Goal: Task Accomplishment & Management: Use online tool/utility

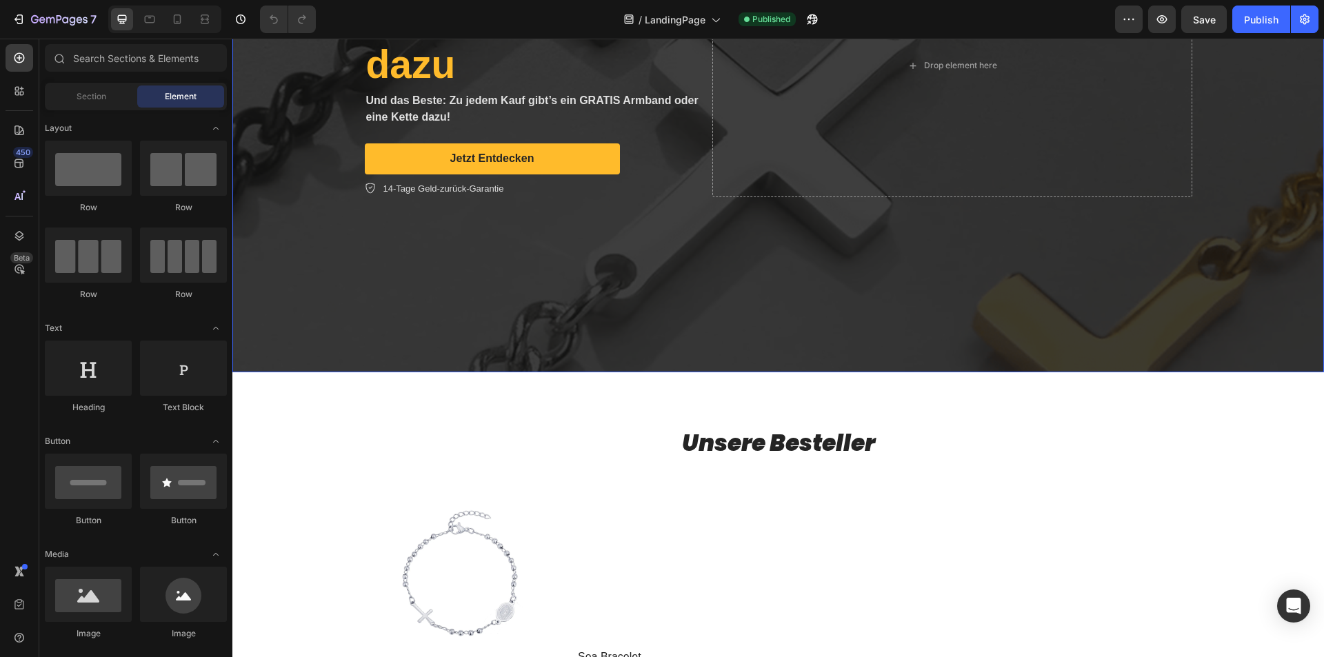
scroll to position [621, 0]
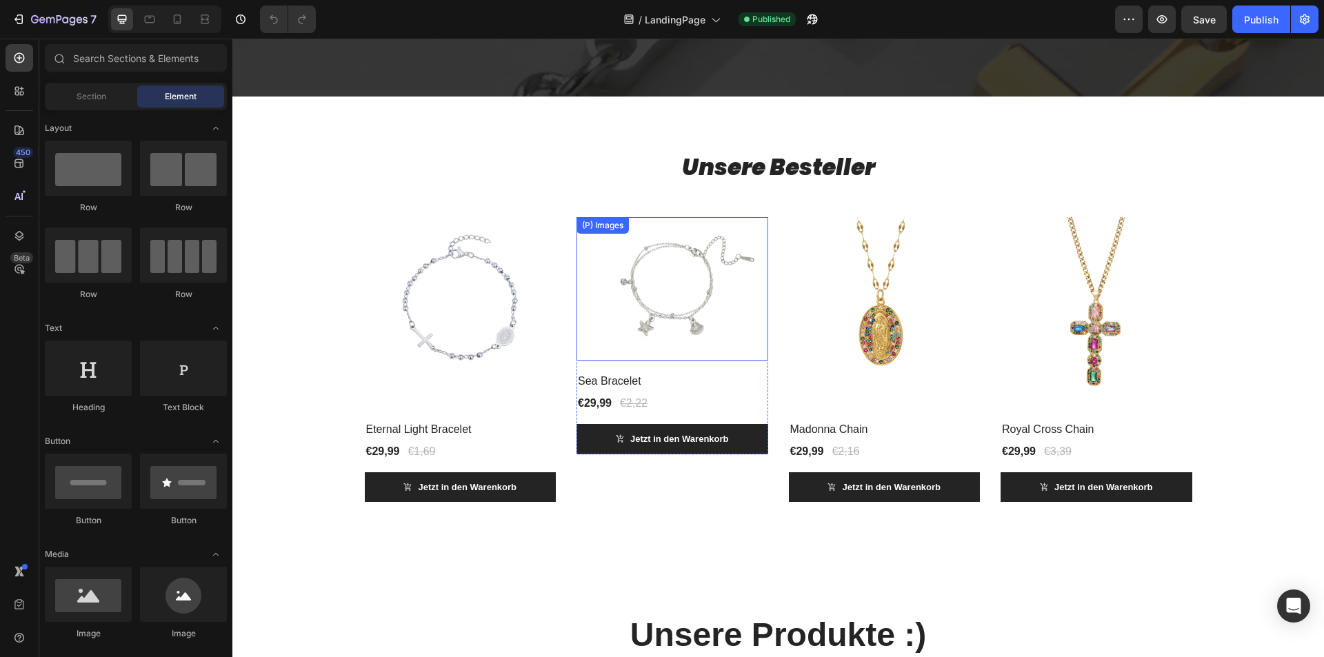
click at [706, 311] on img at bounding box center [673, 288] width 192 height 143
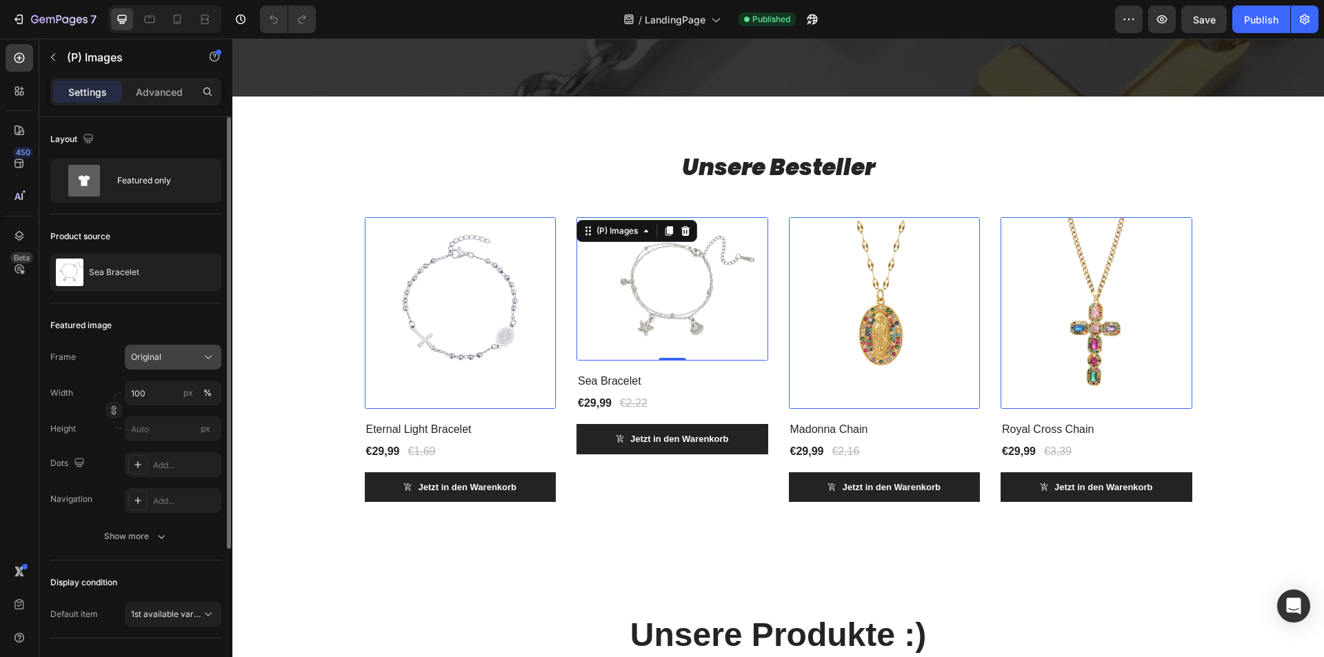
click at [183, 358] on div "Original" at bounding box center [165, 357] width 68 height 12
click at [187, 388] on div "Square" at bounding box center [170, 391] width 80 height 14
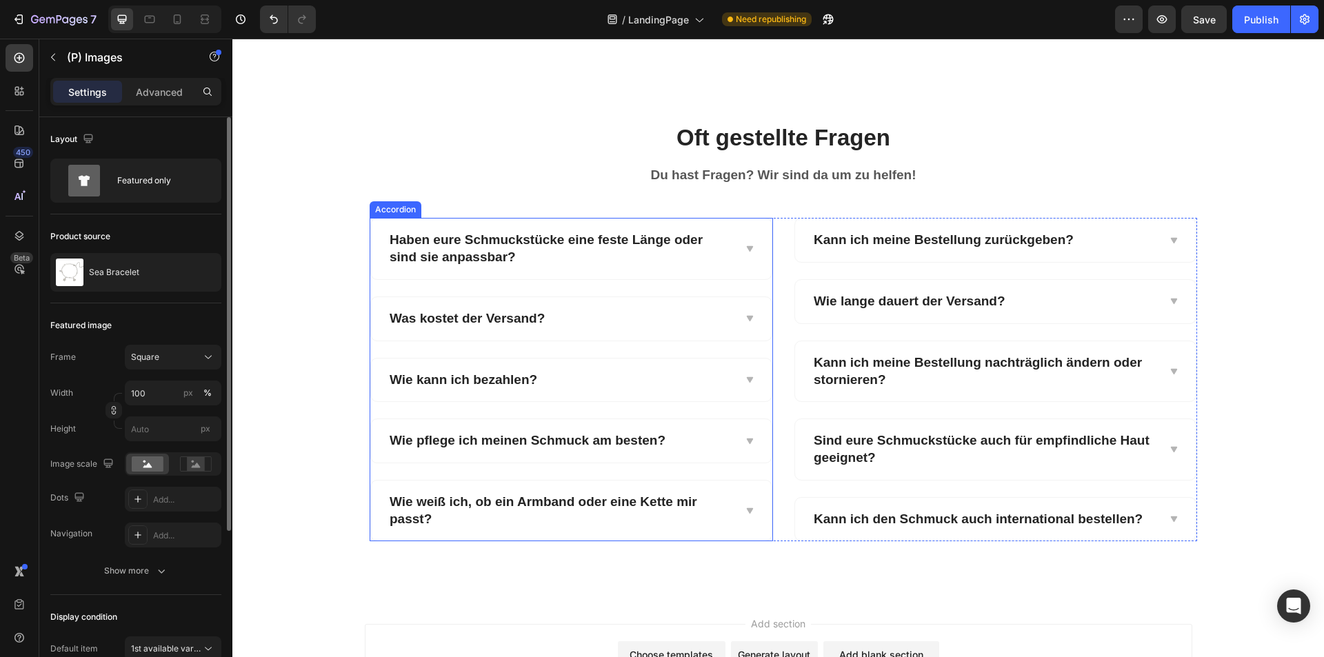
scroll to position [2329, 0]
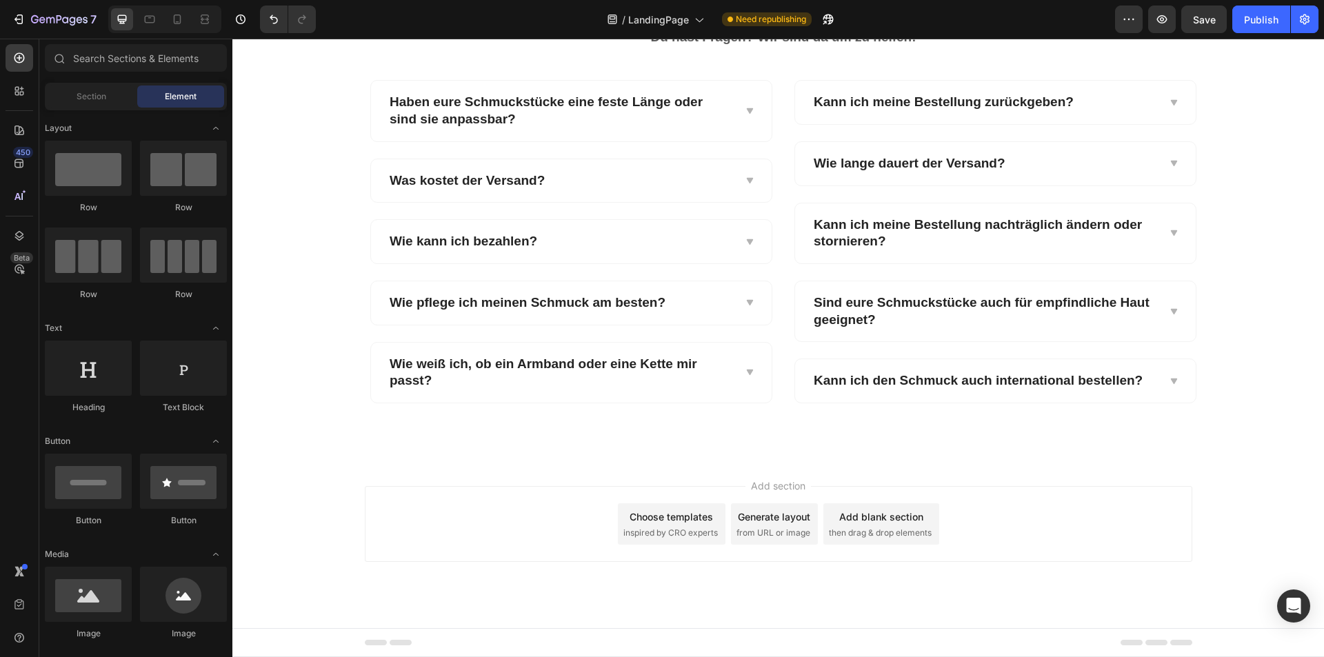
click at [774, 485] on span "Add section" at bounding box center [779, 486] width 66 height 14
click at [655, 512] on div "Choose templates" at bounding box center [671, 517] width 83 height 14
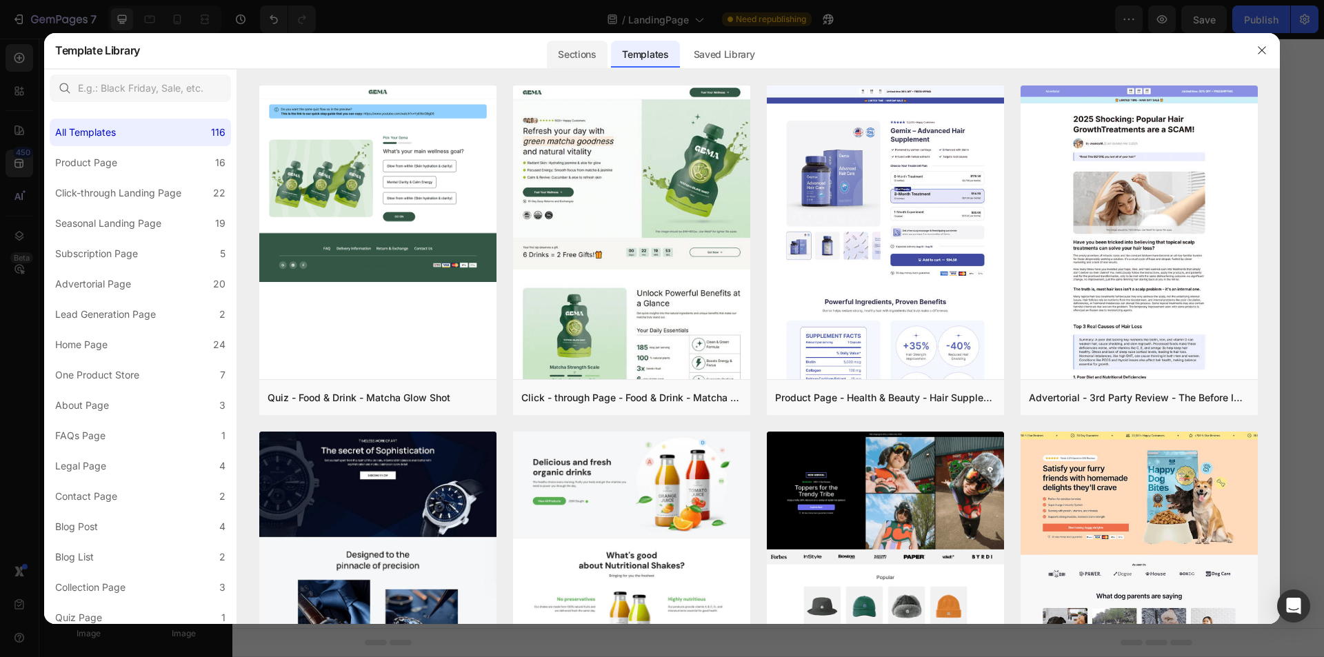
click at [583, 54] on div "Sections" at bounding box center [577, 55] width 60 height 28
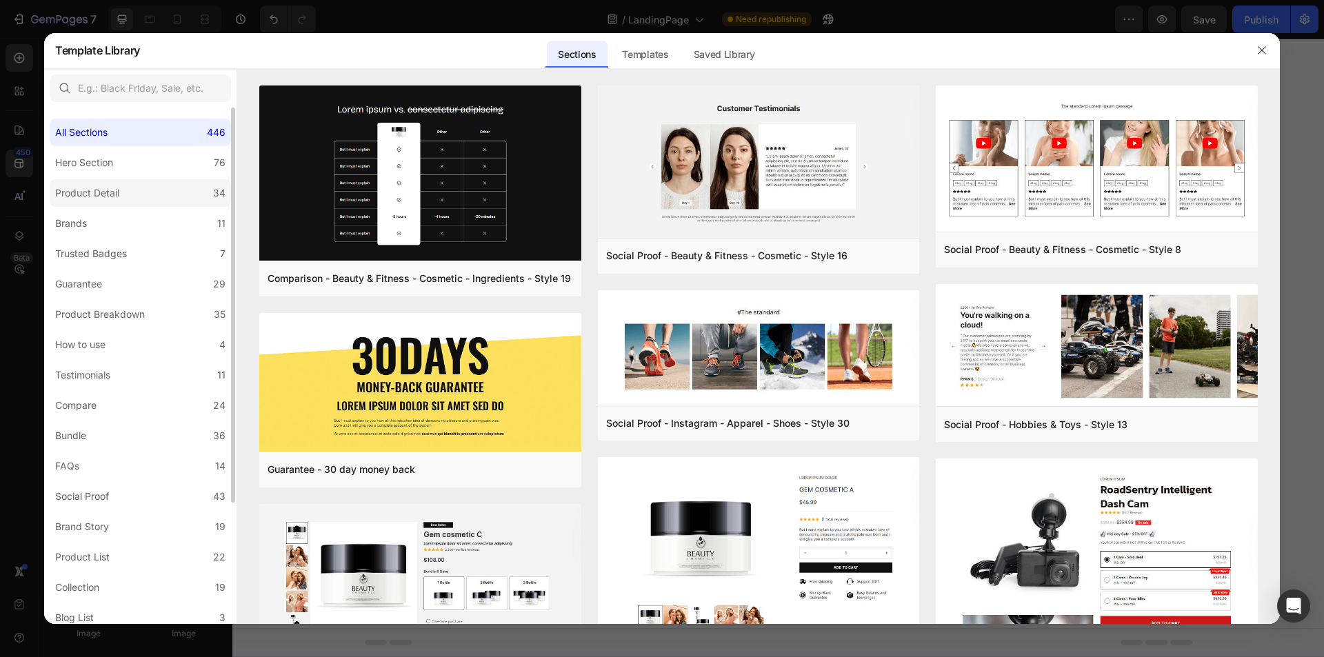
click at [193, 203] on label "Product Detail 34" at bounding box center [140, 193] width 181 height 28
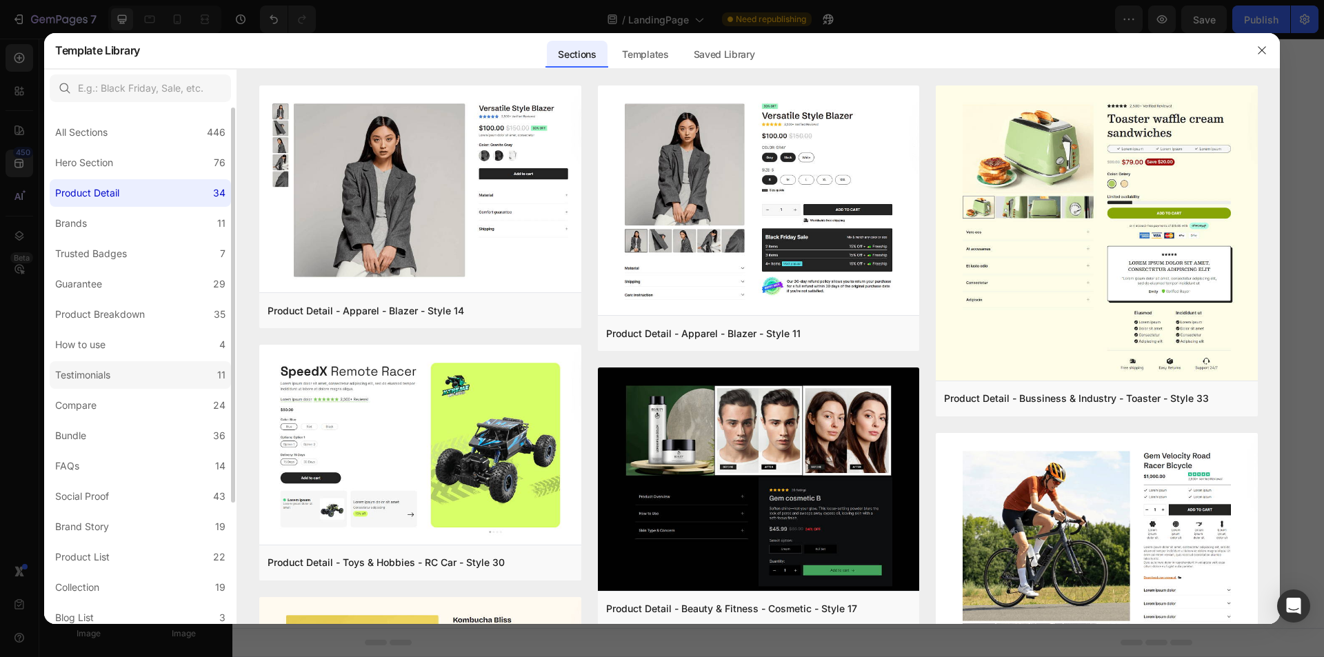
click at [149, 381] on label "Testimonials 11" at bounding box center [140, 375] width 181 height 28
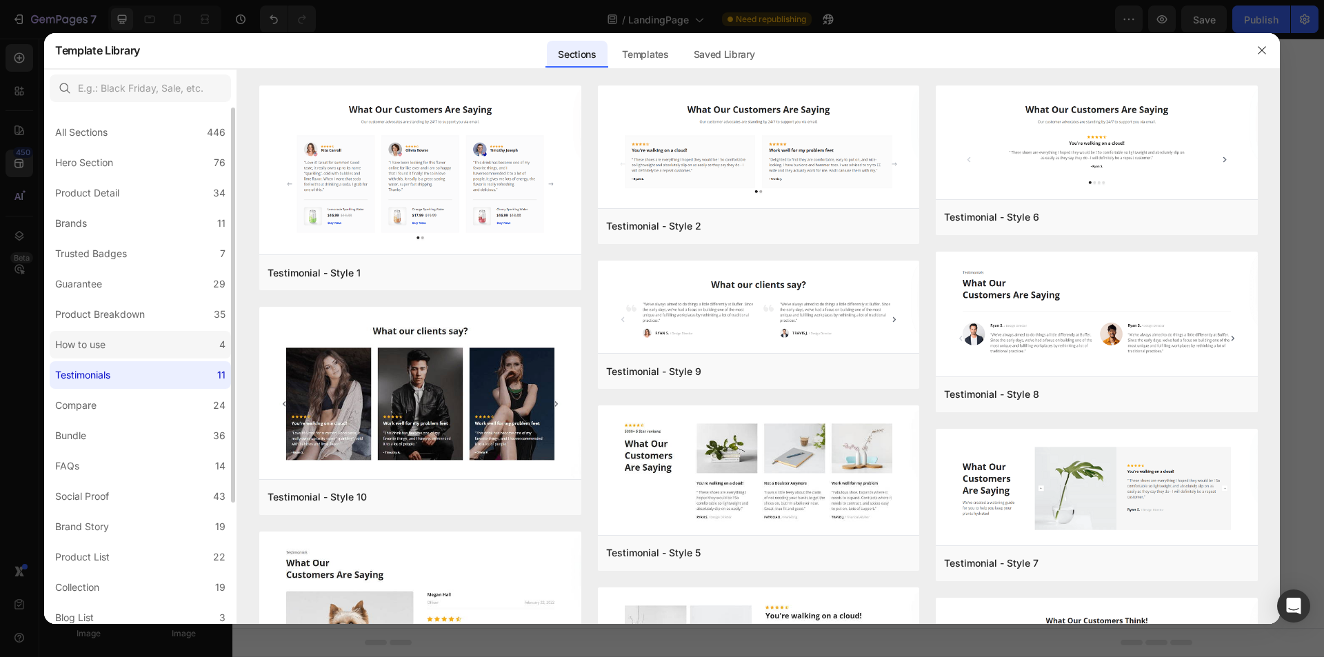
click at [153, 350] on label "How to use 4" at bounding box center [140, 345] width 181 height 28
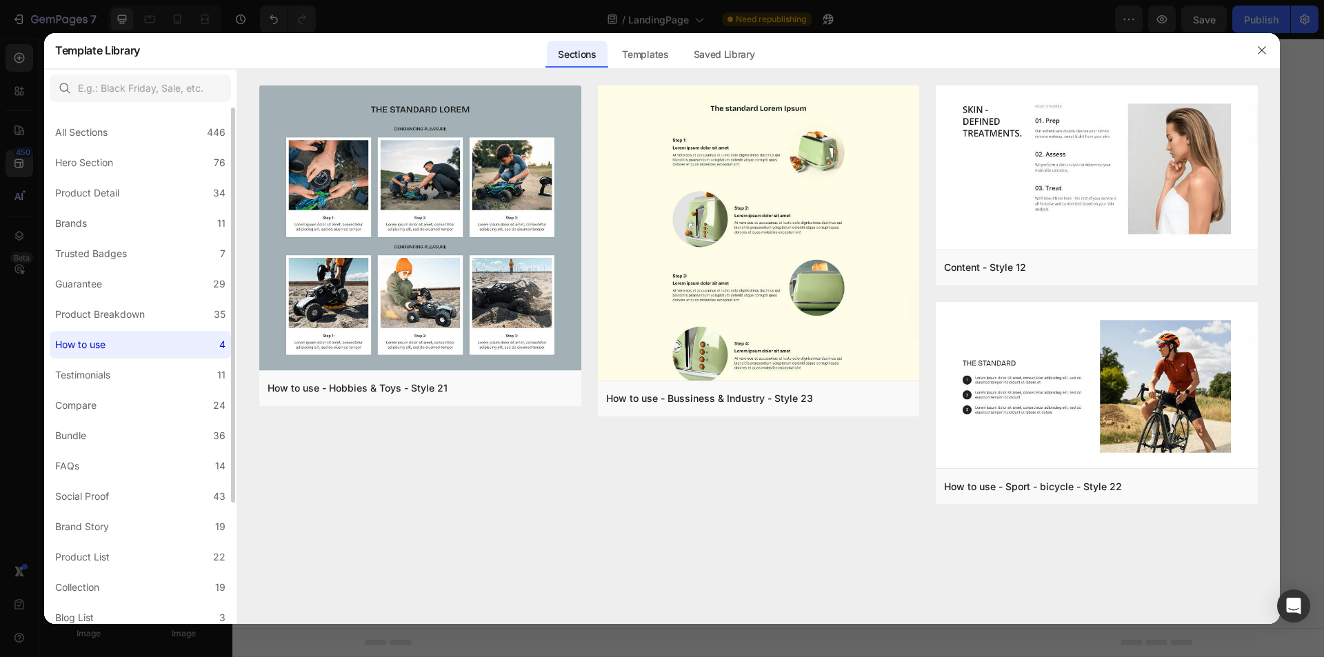
click at [155, 330] on div "All Sections 446 Hero Section 76 Product Detail 34 Brands 11 Trusted Badges 7 G…" at bounding box center [140, 446] width 192 height 676
click at [161, 310] on label "Product Breakdown 35" at bounding box center [140, 315] width 181 height 28
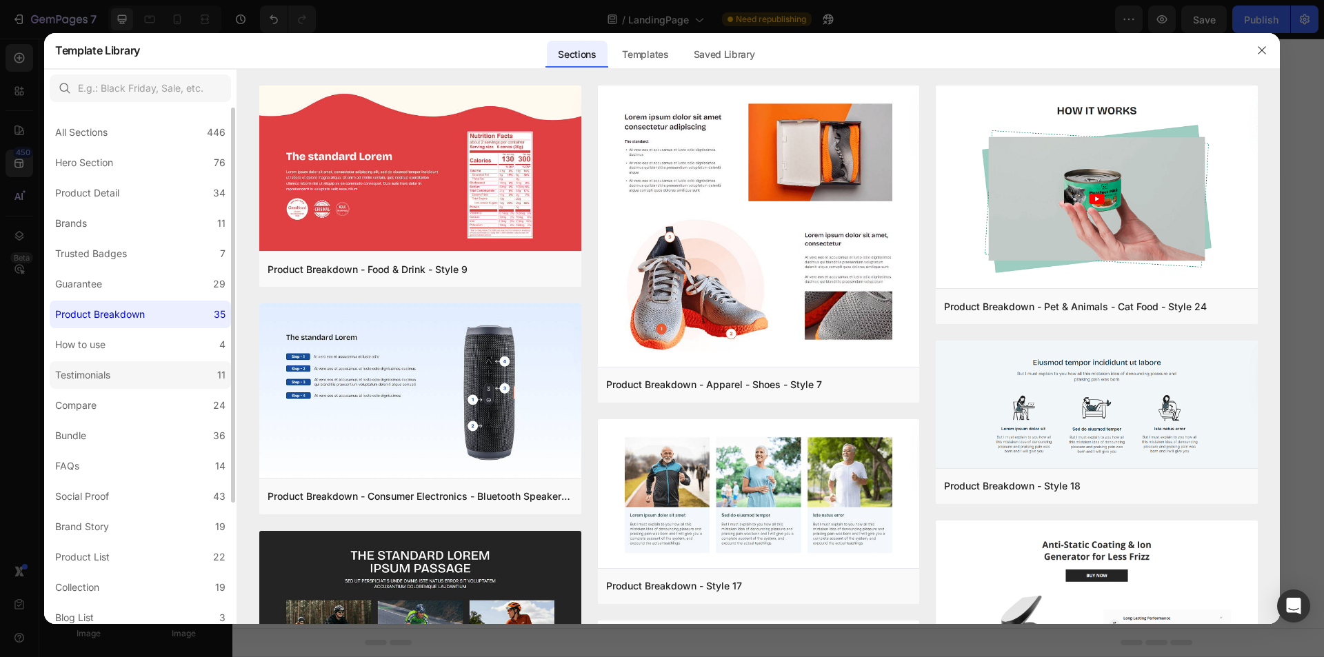
scroll to position [138, 0]
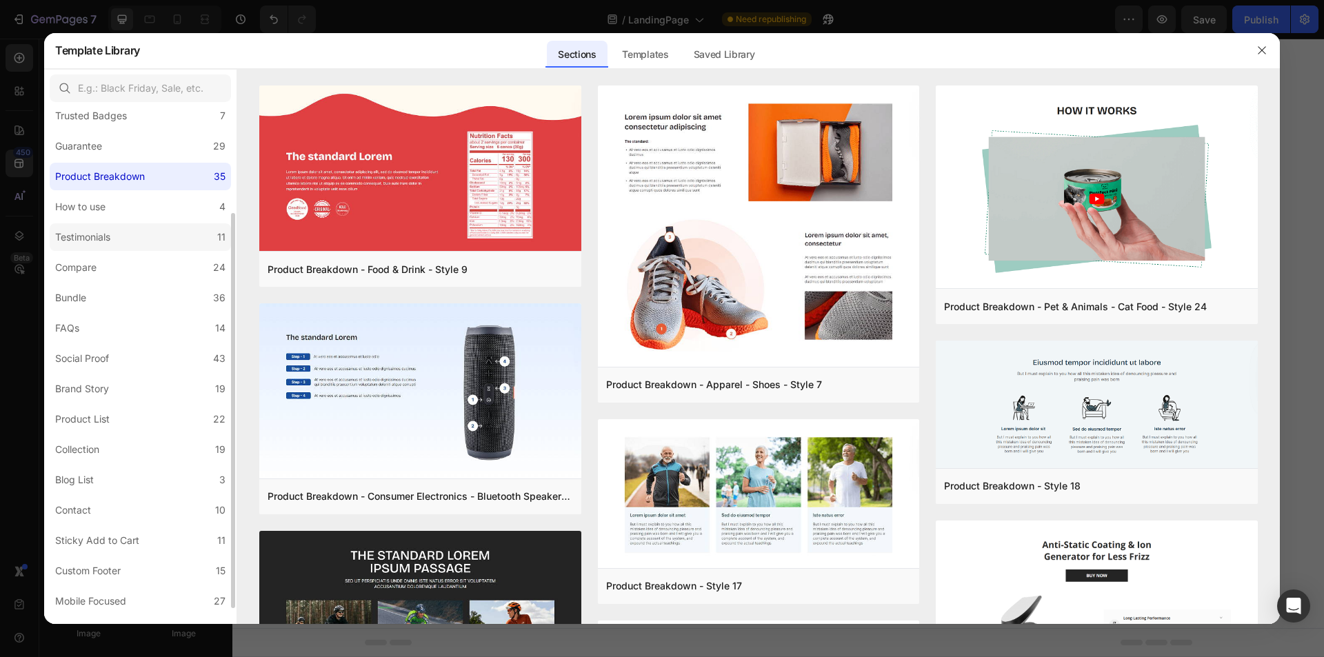
click at [114, 377] on label "Brand Story 19" at bounding box center [140, 389] width 181 height 28
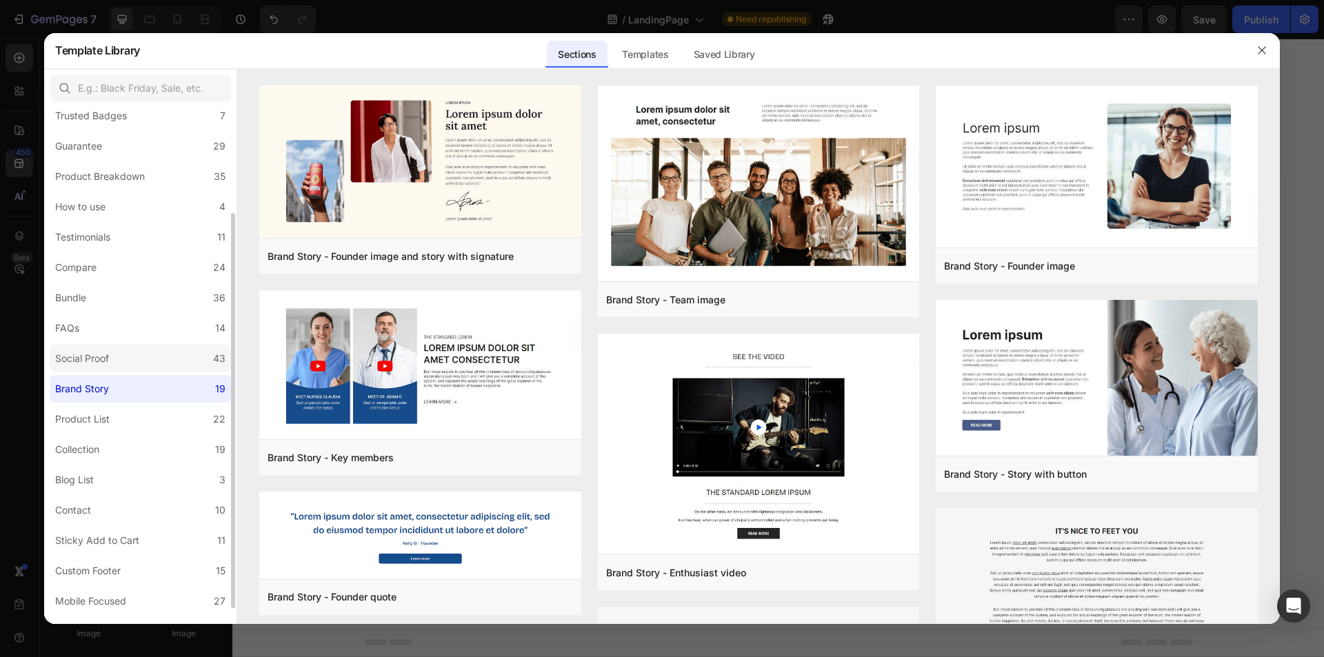
click at [128, 360] on label "Social Proof 43" at bounding box center [140, 359] width 181 height 28
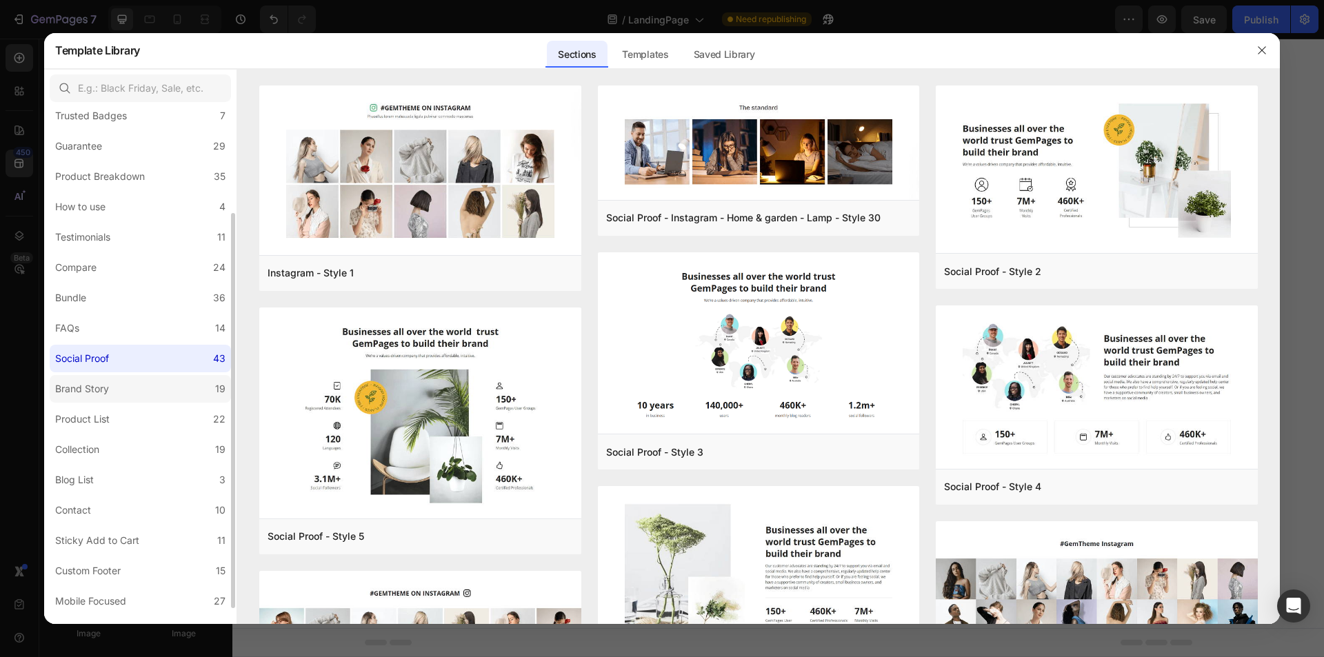
click at [130, 388] on label "Brand Story 19" at bounding box center [140, 389] width 181 height 28
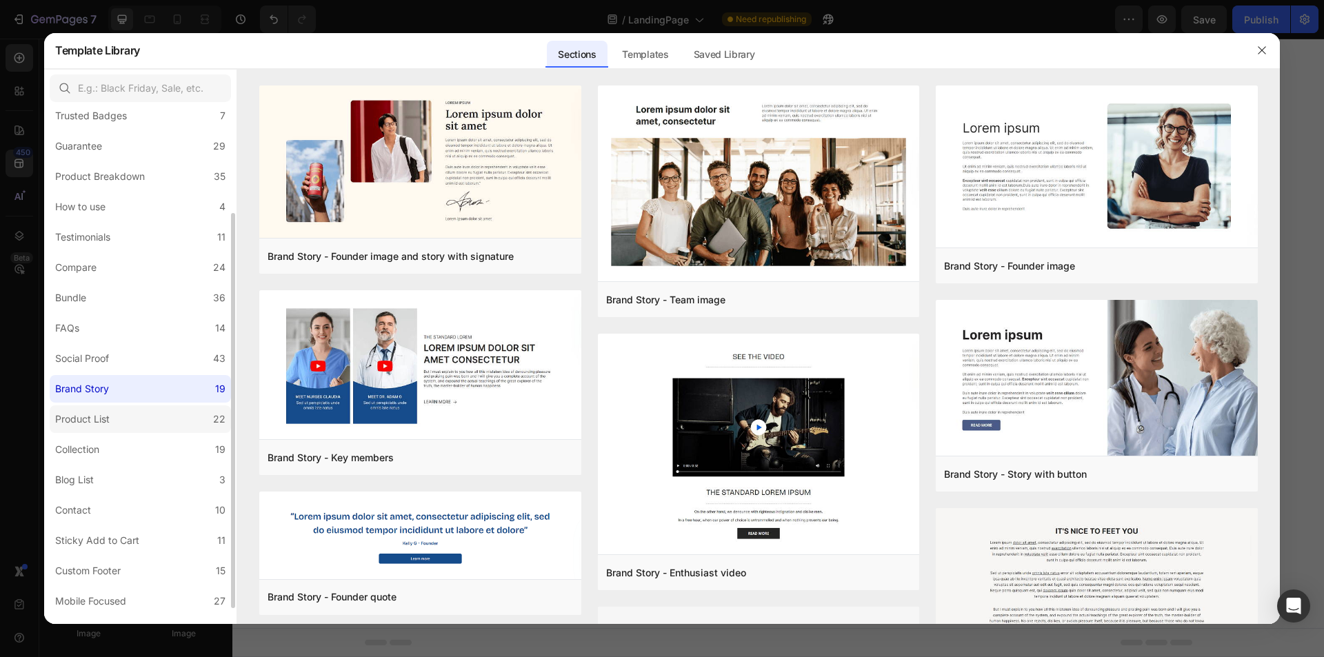
click at [123, 412] on label "Product List 22" at bounding box center [140, 420] width 181 height 28
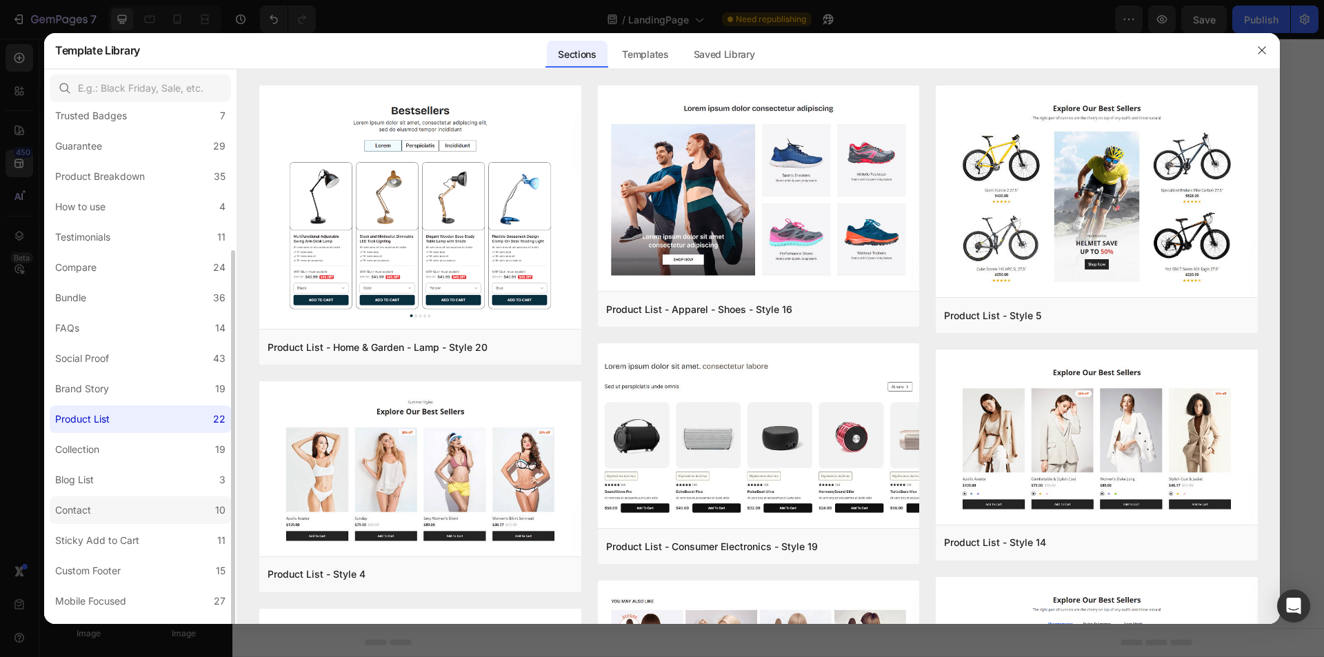
scroll to position [159, 0]
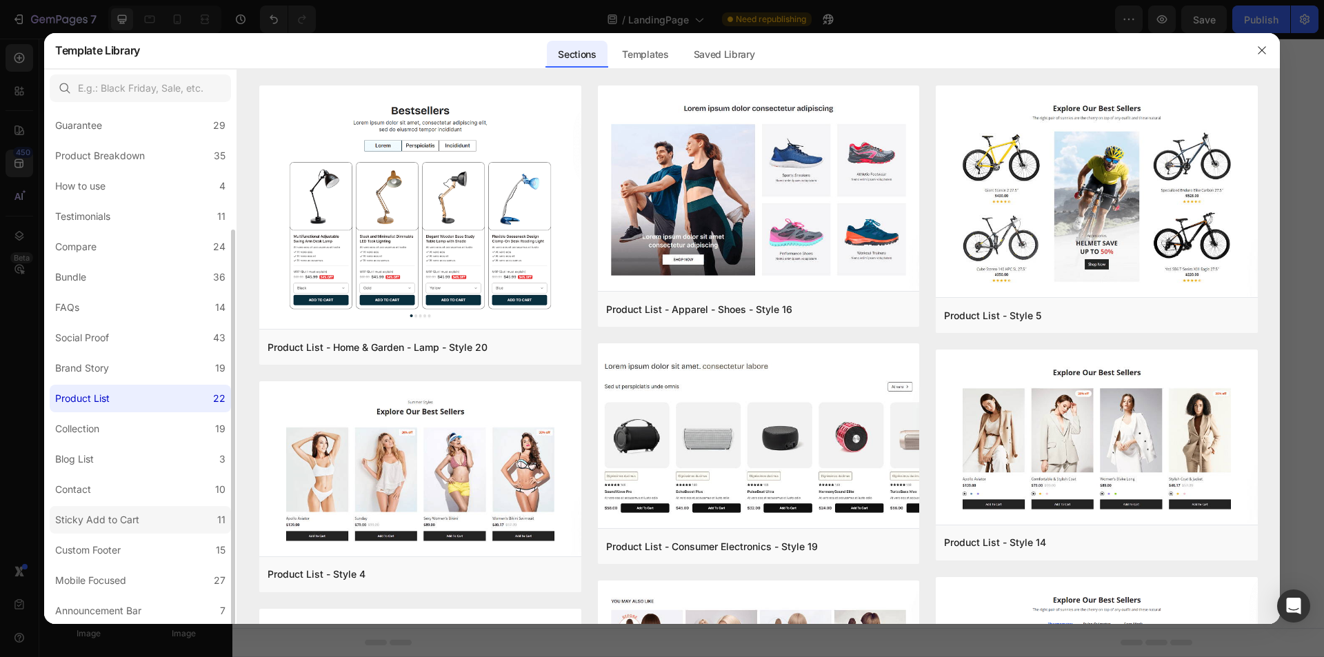
click at [139, 514] on div "Sticky Add to Cart" at bounding box center [100, 520] width 90 height 17
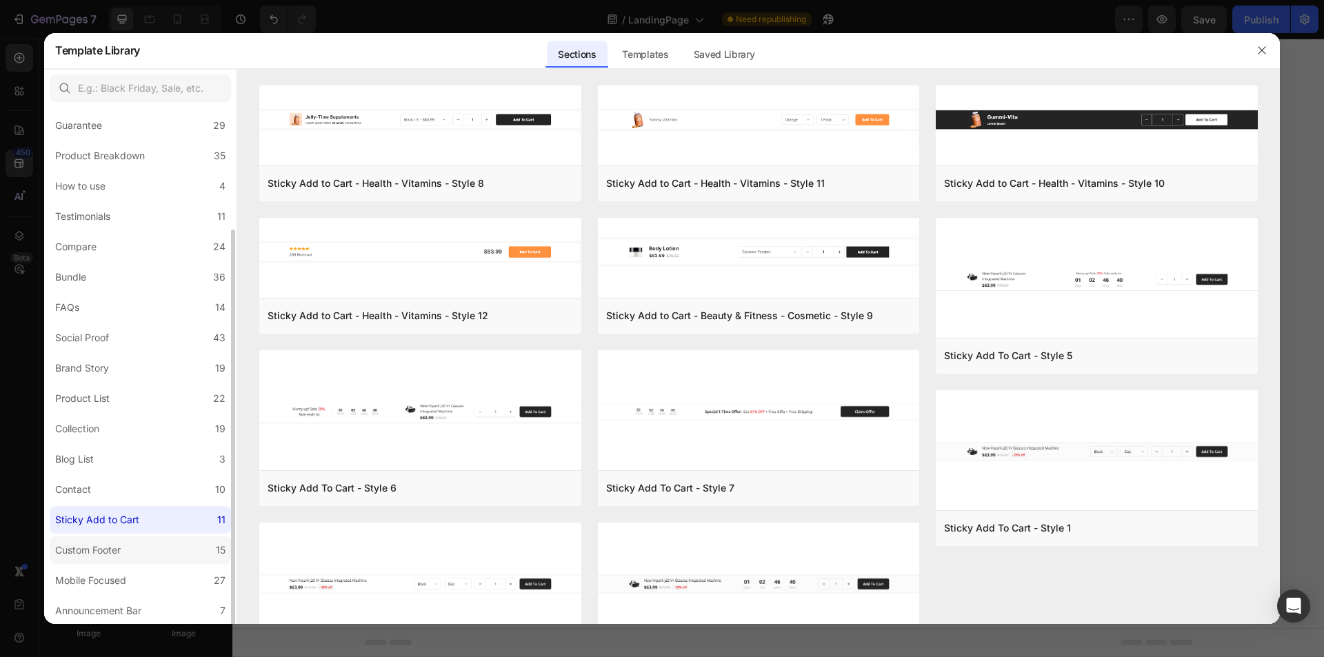
click at [130, 540] on label "Custom Footer 15" at bounding box center [140, 551] width 181 height 28
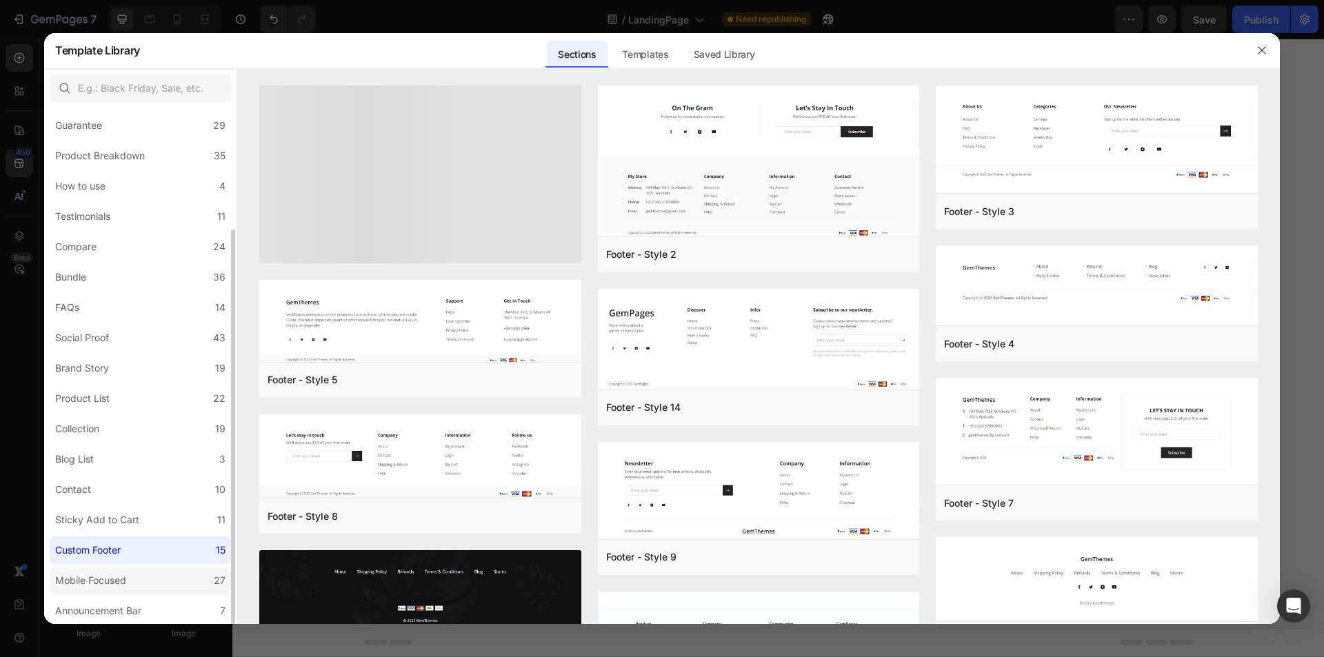
click at [126, 568] on label "Mobile Focused 27" at bounding box center [140, 581] width 181 height 28
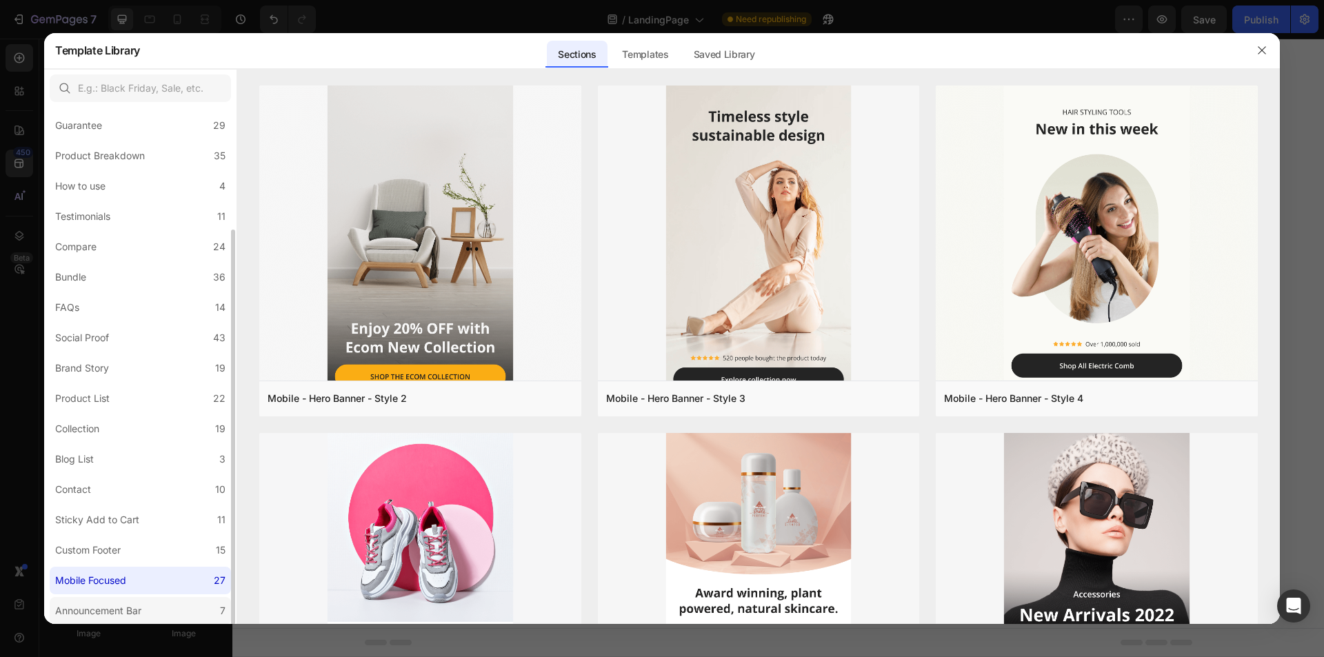
click at [119, 599] on label "Announcement Bar 7" at bounding box center [140, 611] width 181 height 28
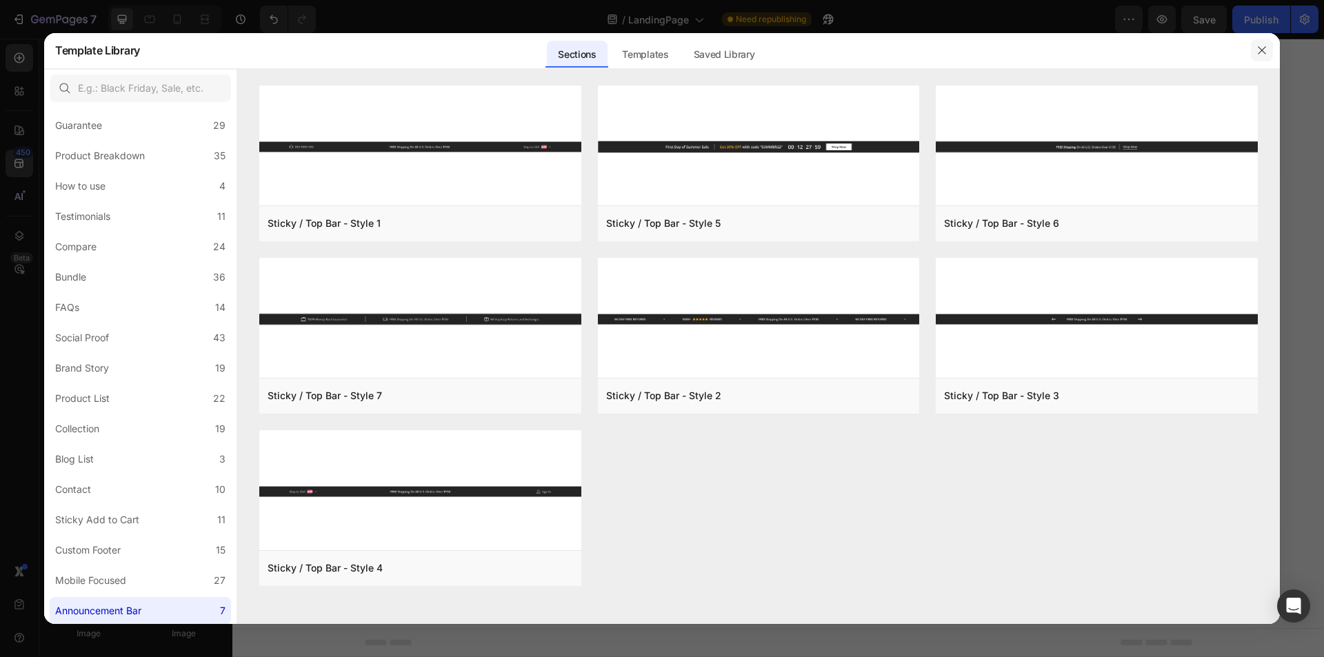
click at [1266, 49] on icon "button" at bounding box center [1262, 50] width 11 height 11
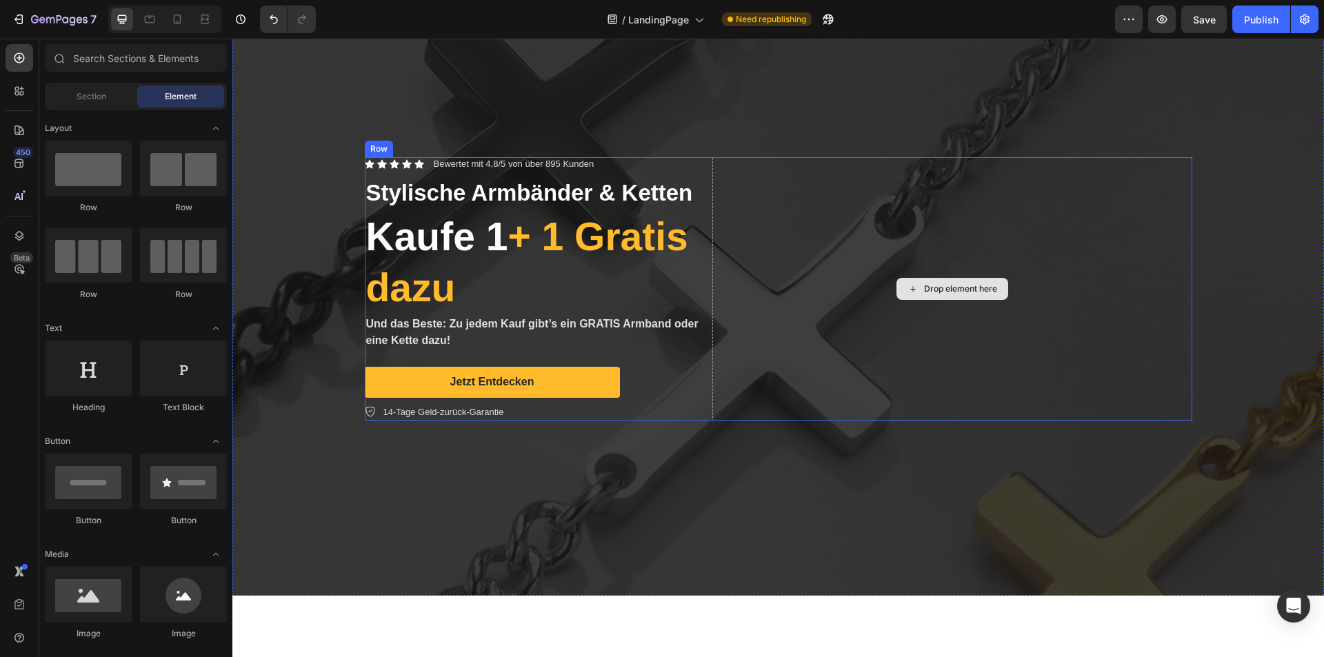
scroll to position [0, 0]
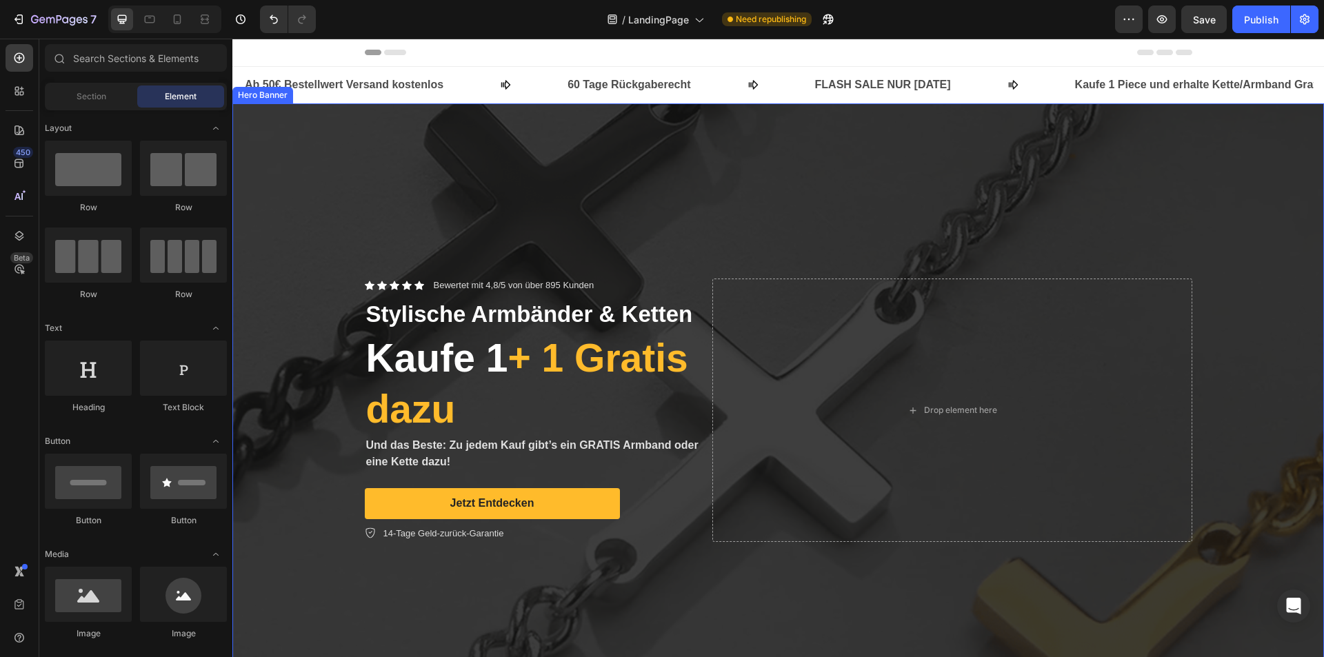
click at [650, 80] on p "60 Tage Rückgaberecht" at bounding box center [629, 85] width 123 height 20
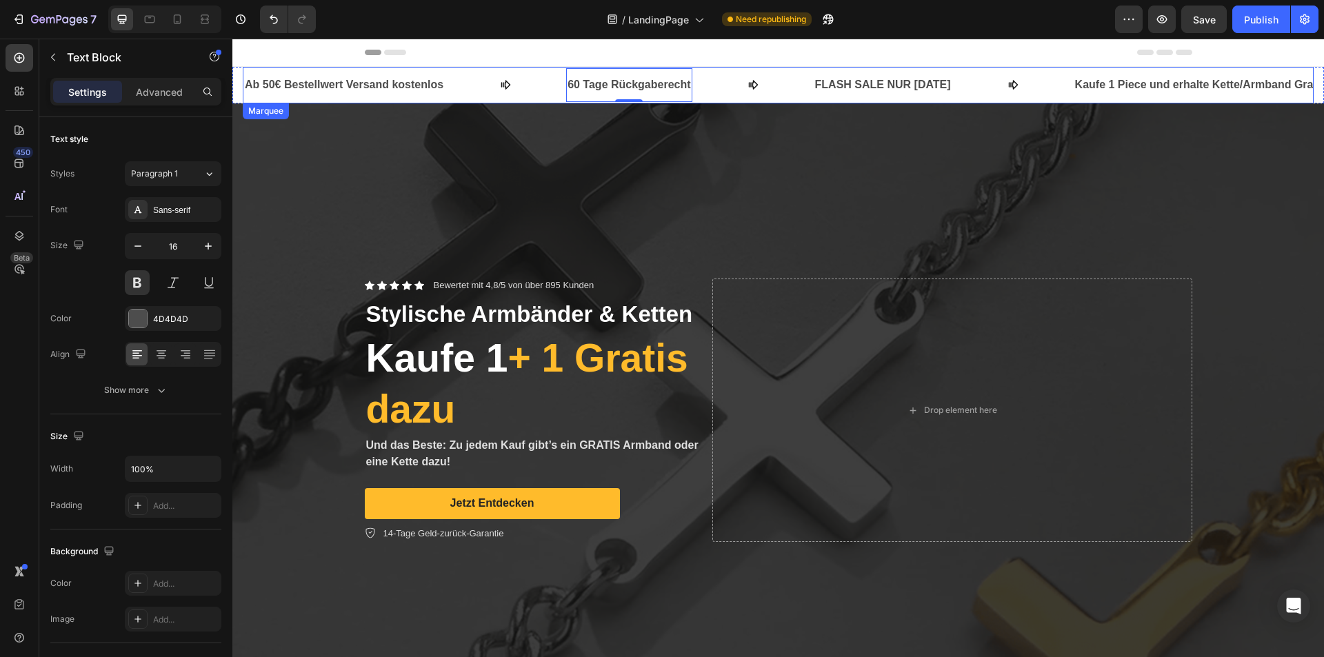
click at [749, 83] on icon at bounding box center [753, 86] width 10 height 10
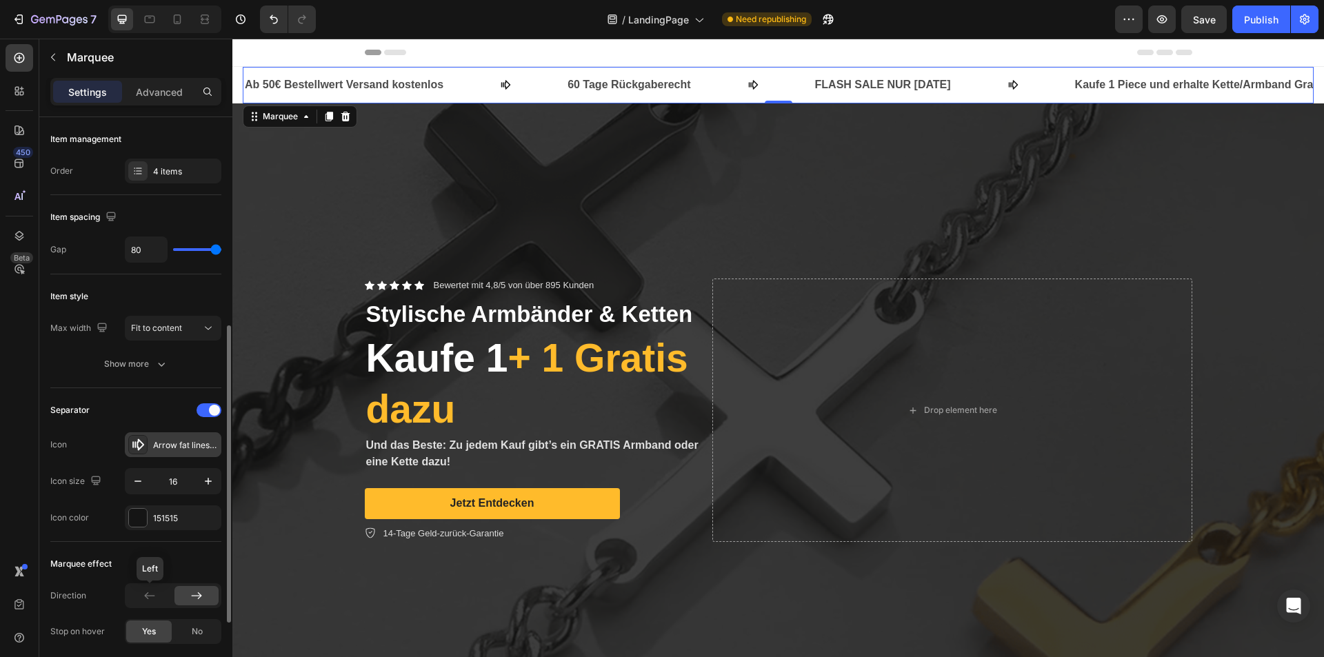
scroll to position [138, 0]
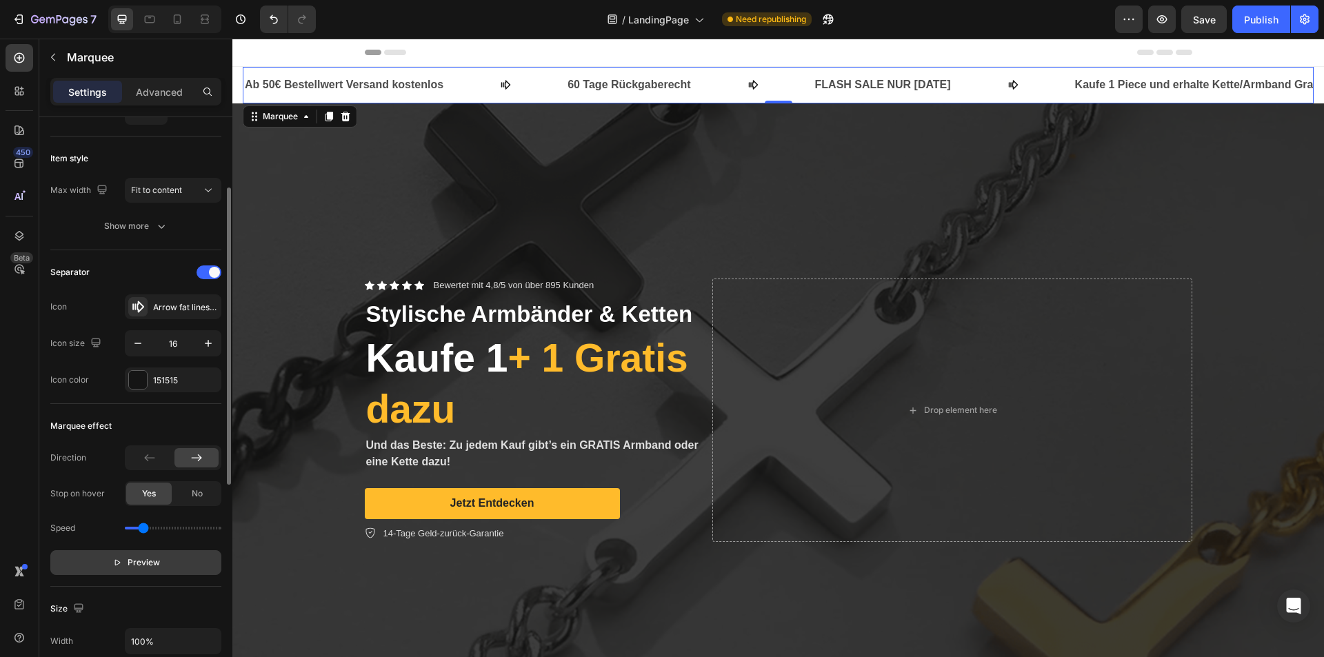
click at [143, 564] on span "Preview" at bounding box center [144, 563] width 32 height 14
drag, startPoint x: 140, startPoint y: 527, endPoint x: 158, endPoint y: 525, distance: 18.1
click at [158, 527] on input "range" at bounding box center [173, 528] width 97 height 3
type input "0.9"
click at [150, 530] on input "range" at bounding box center [173, 528] width 97 height 3
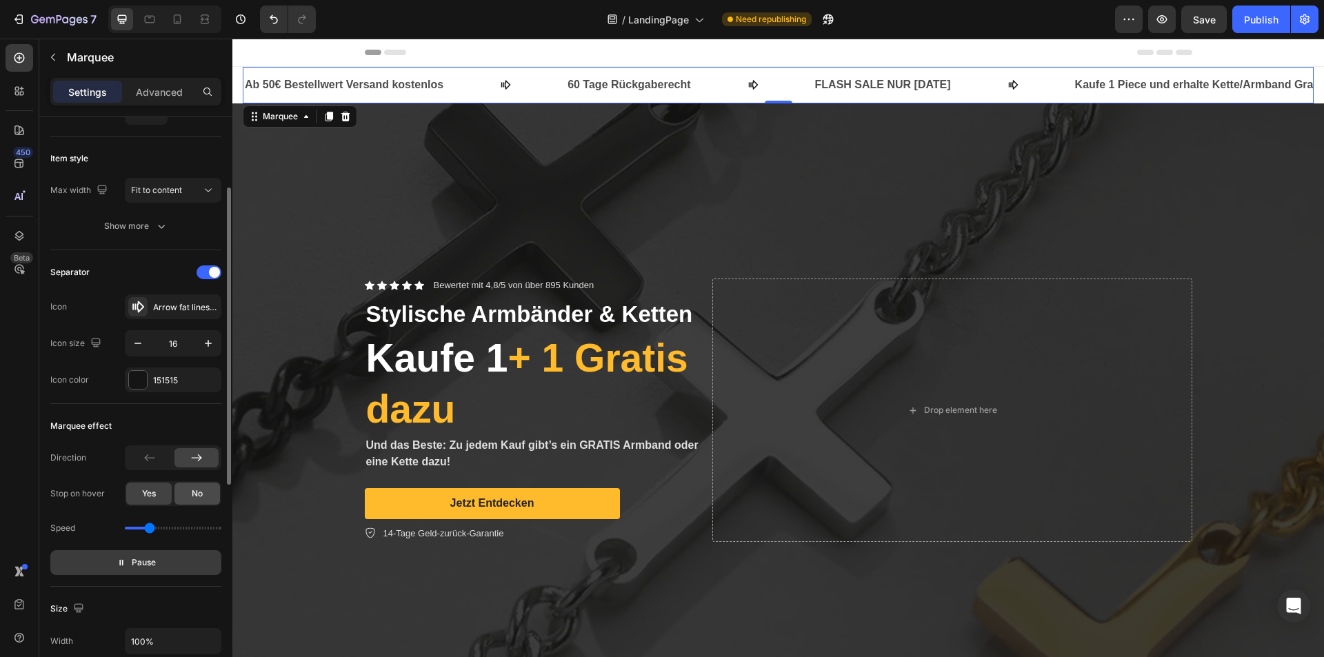
click at [186, 491] on div "No" at bounding box center [198, 494] width 46 height 22
click at [161, 486] on div "Yes" at bounding box center [149, 494] width 46 height 22
click at [149, 459] on icon at bounding box center [150, 458] width 14 height 14
click at [1250, 14] on div "Publish" at bounding box center [1261, 19] width 34 height 14
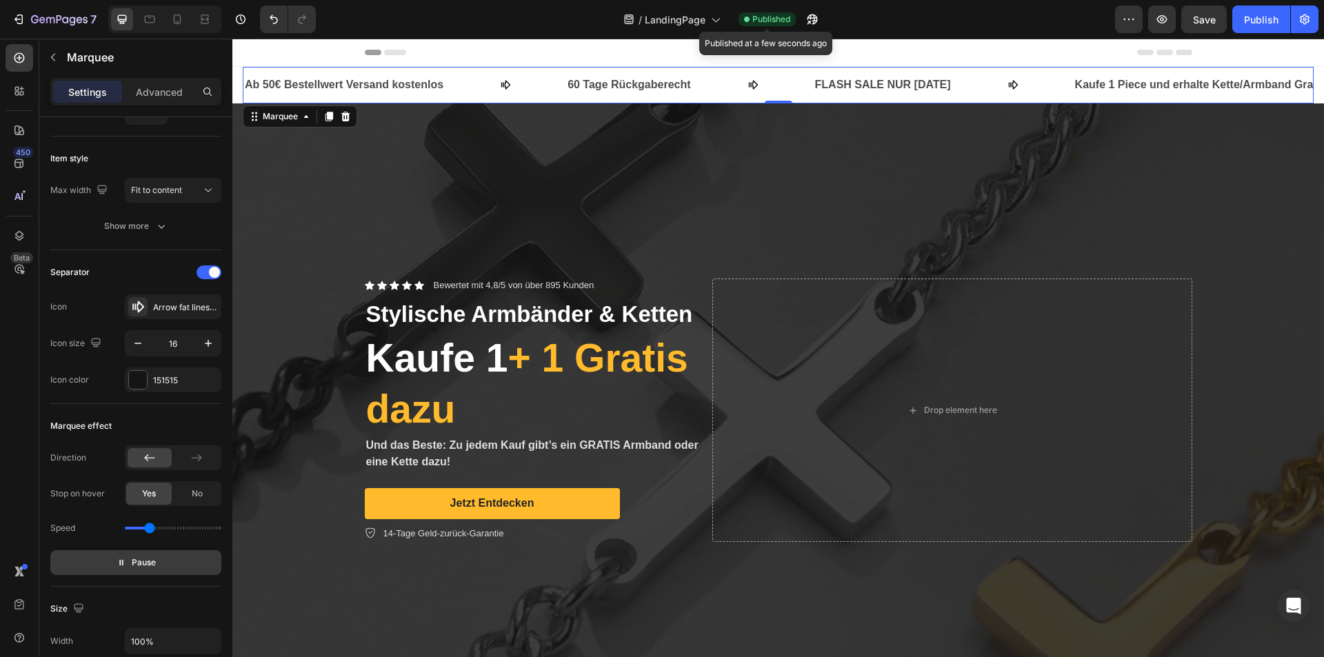
click at [764, 16] on span "Published" at bounding box center [771, 19] width 38 height 12
click at [806, 16] on icon "button" at bounding box center [813, 19] width 14 height 14
click at [351, 113] on div at bounding box center [345, 116] width 17 height 17
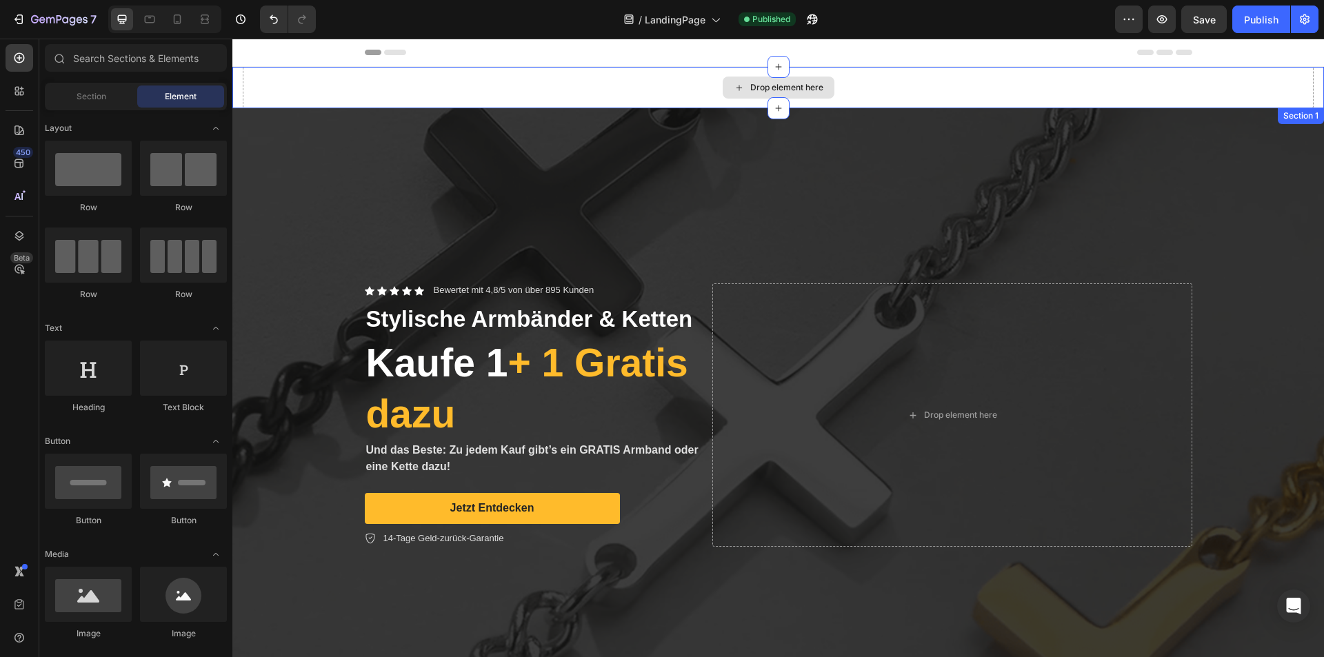
click at [593, 75] on div "Drop element here" at bounding box center [778, 87] width 1071 height 41
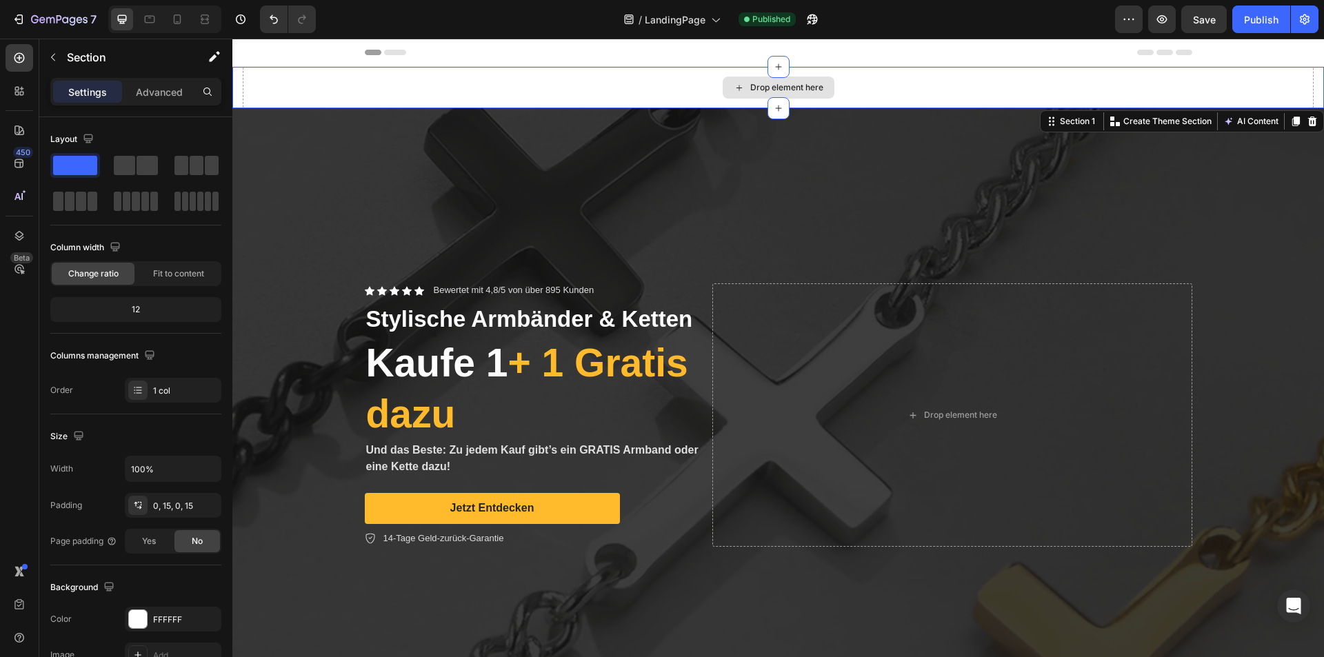
click at [421, 81] on div "Drop element here" at bounding box center [778, 87] width 1071 height 41
click at [737, 88] on icon at bounding box center [739, 88] width 11 height 12
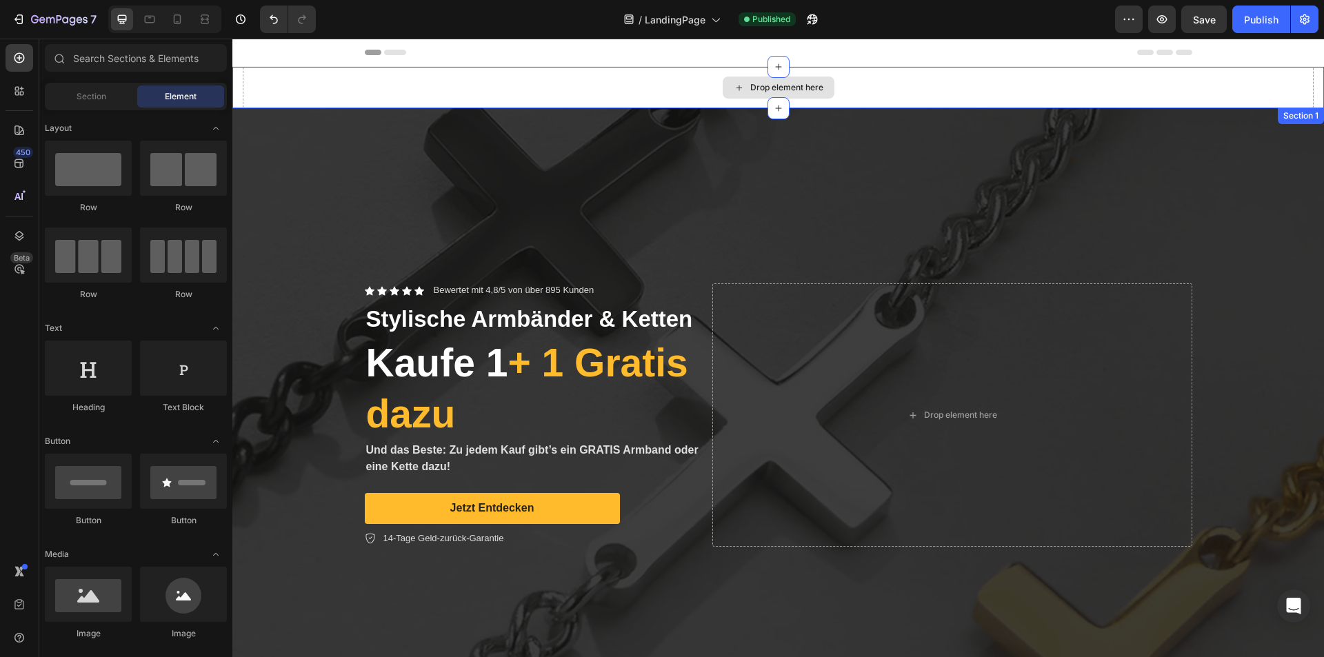
click at [750, 89] on div "Drop element here" at bounding box center [786, 87] width 73 height 11
click at [736, 88] on icon at bounding box center [739, 88] width 6 height 6
click at [768, 67] on div at bounding box center [779, 67] width 22 height 22
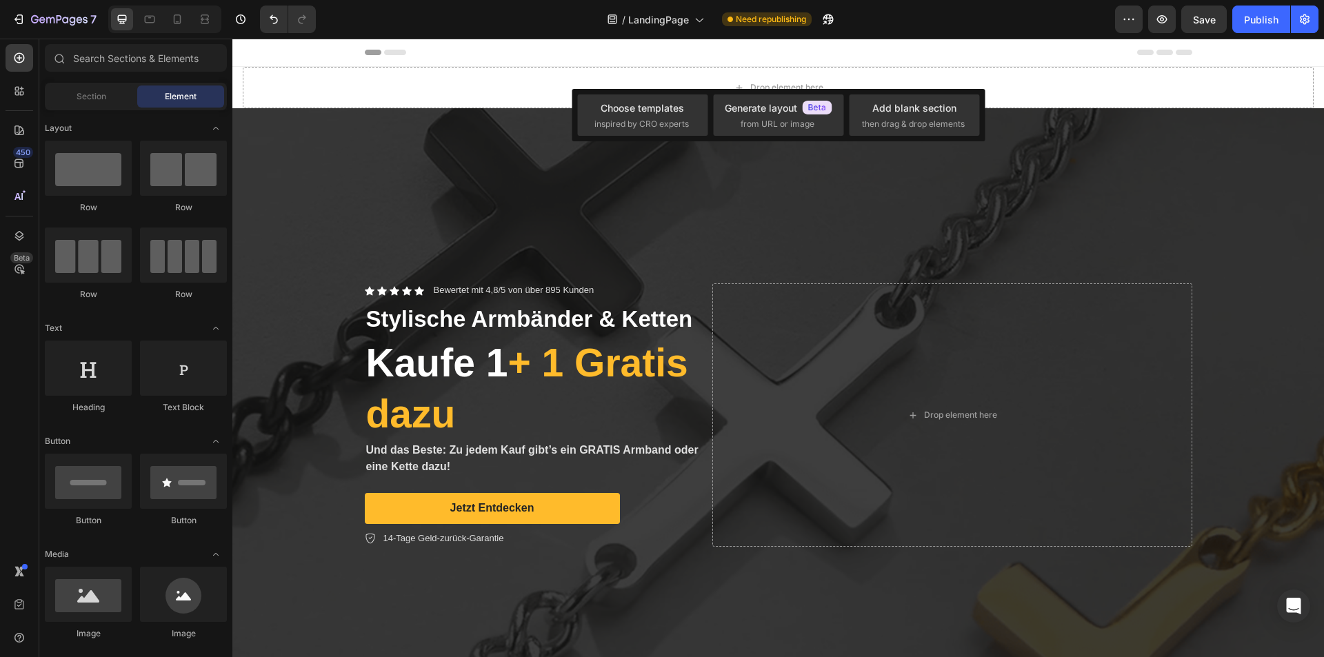
click at [1195, 78] on div "Drop element here" at bounding box center [778, 87] width 1071 height 41
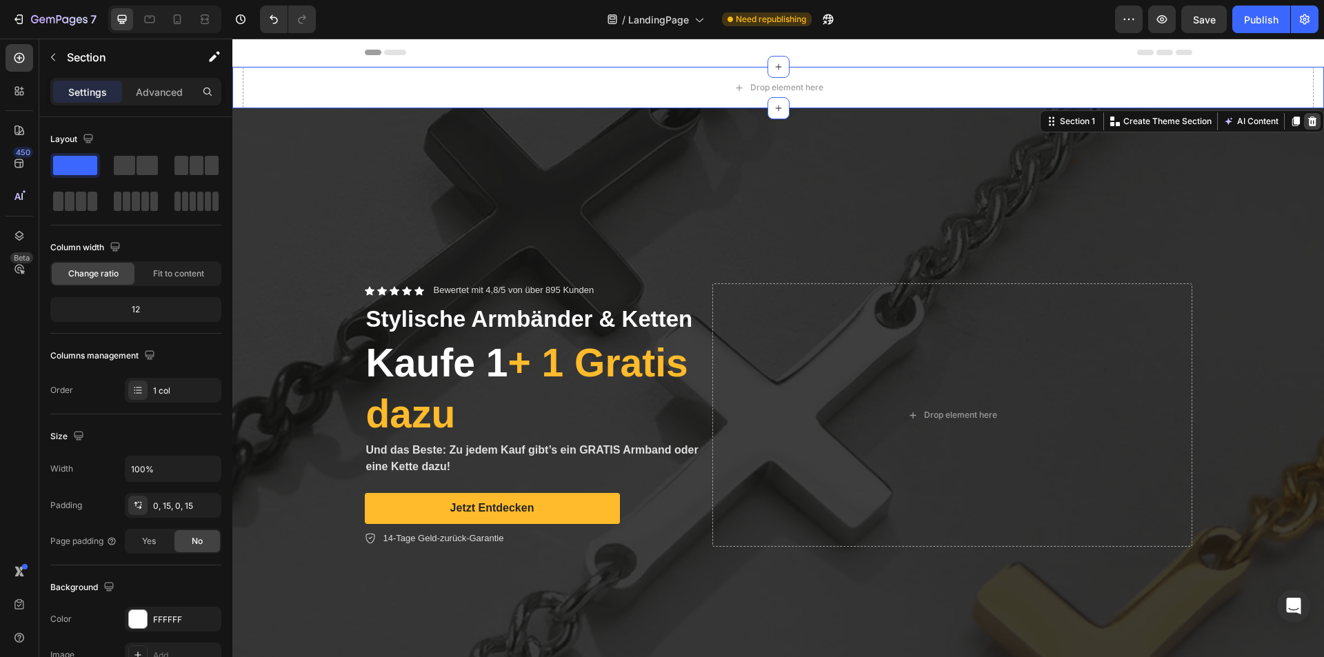
click at [1308, 121] on icon at bounding box center [1312, 122] width 9 height 10
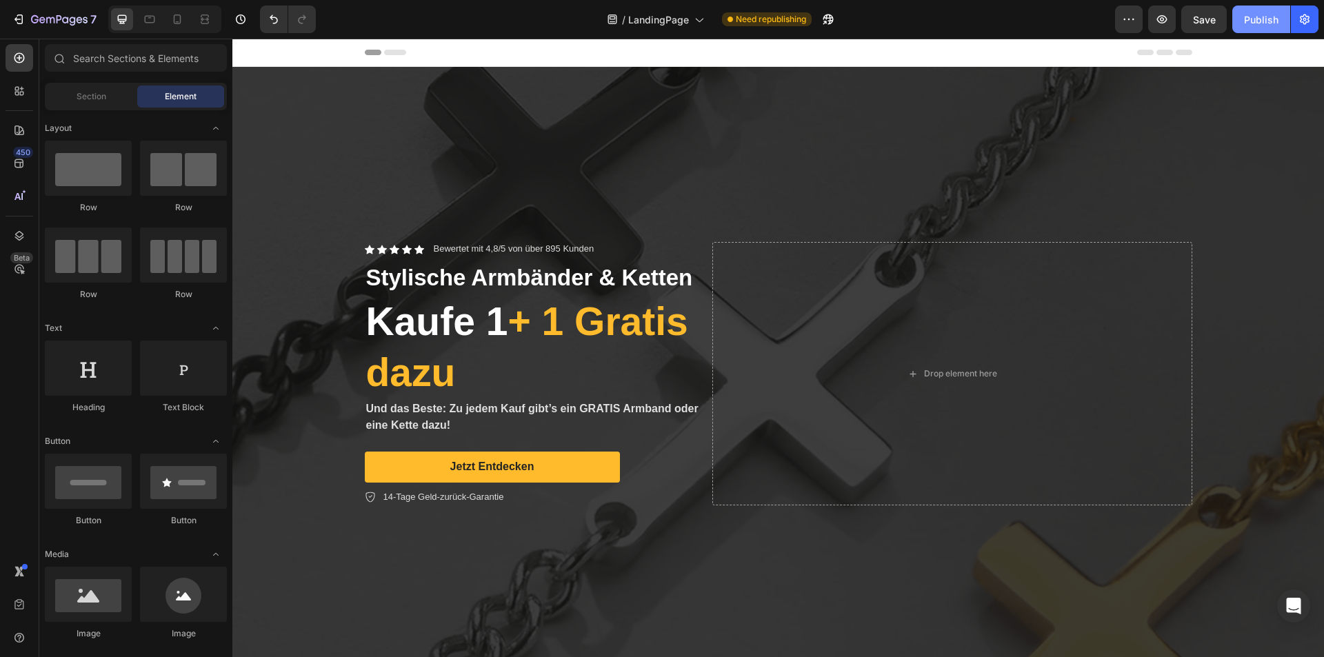
click at [1273, 24] on div "Publish" at bounding box center [1261, 19] width 34 height 14
click at [784, 23] on span "Published" at bounding box center [771, 19] width 38 height 12
click at [808, 17] on icon "button" at bounding box center [813, 19] width 14 height 14
